Goal: Task Accomplishment & Management: Manage account settings

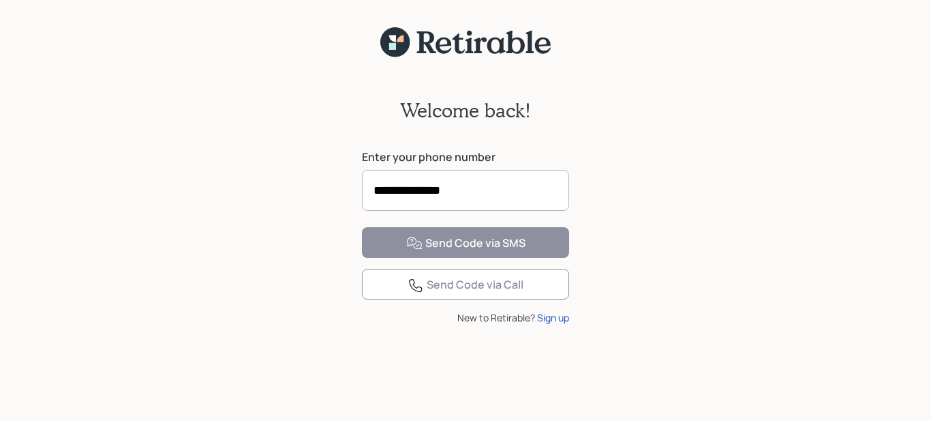
type input "**********"
click at [473, 252] on div "Send Code via SMS" at bounding box center [465, 243] width 119 height 16
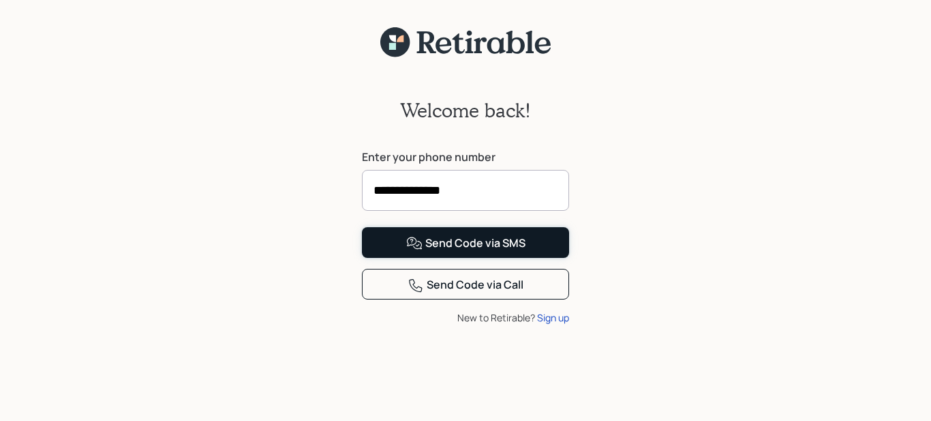
click at [451, 252] on div "Send Code via SMS" at bounding box center [465, 243] width 119 height 16
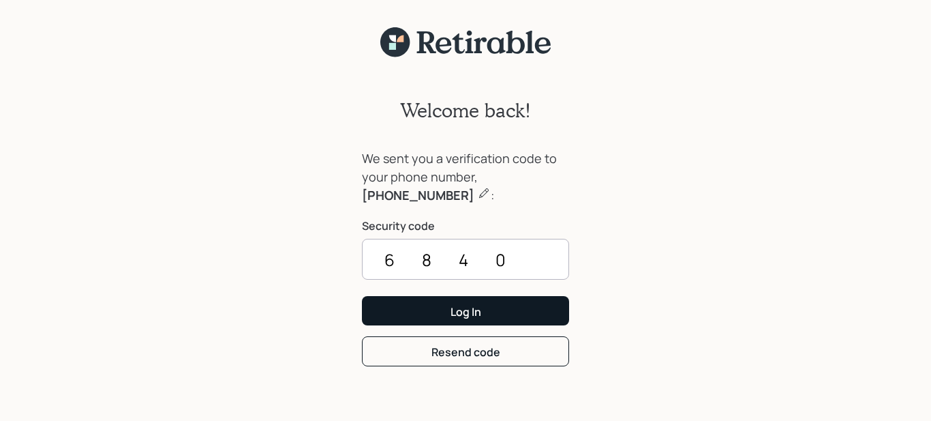
type input "6840"
click at [471, 315] on div "Log In" at bounding box center [466, 311] width 31 height 15
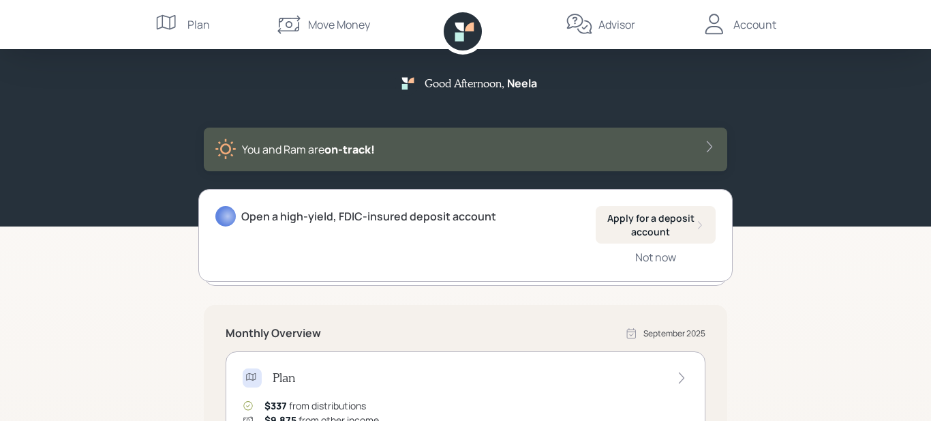
click at [753, 26] on div "Account" at bounding box center [755, 24] width 43 height 16
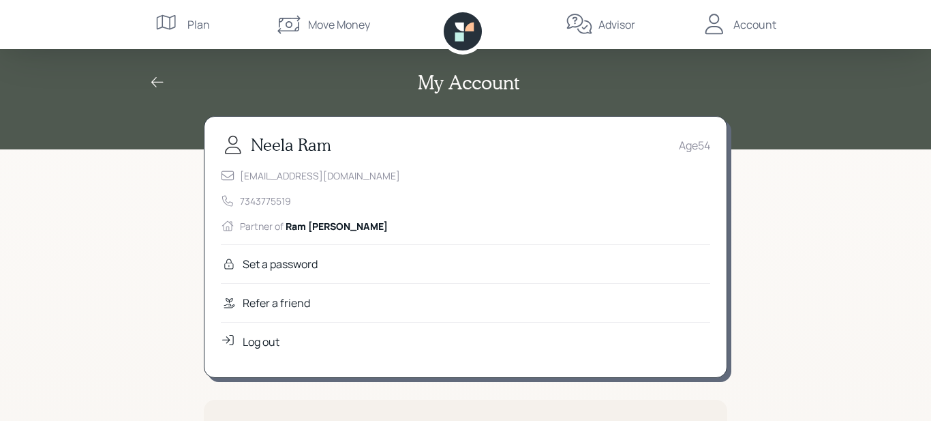
click at [264, 338] on div "Log out" at bounding box center [261, 341] width 37 height 16
